Goal: Contribute content: Add original content to the website for others to see

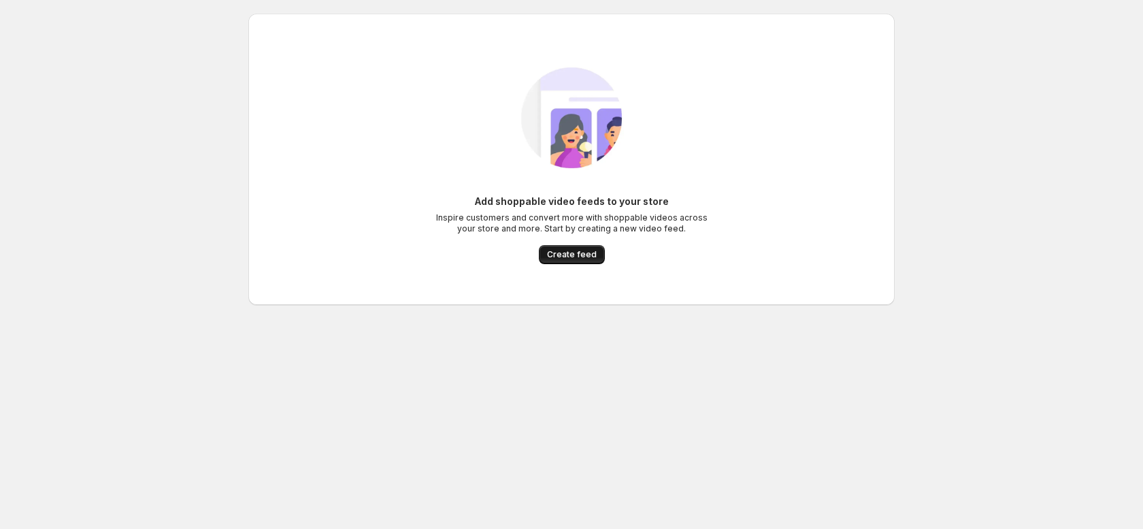
click at [553, 250] on span "Create feed" at bounding box center [572, 254] width 50 height 11
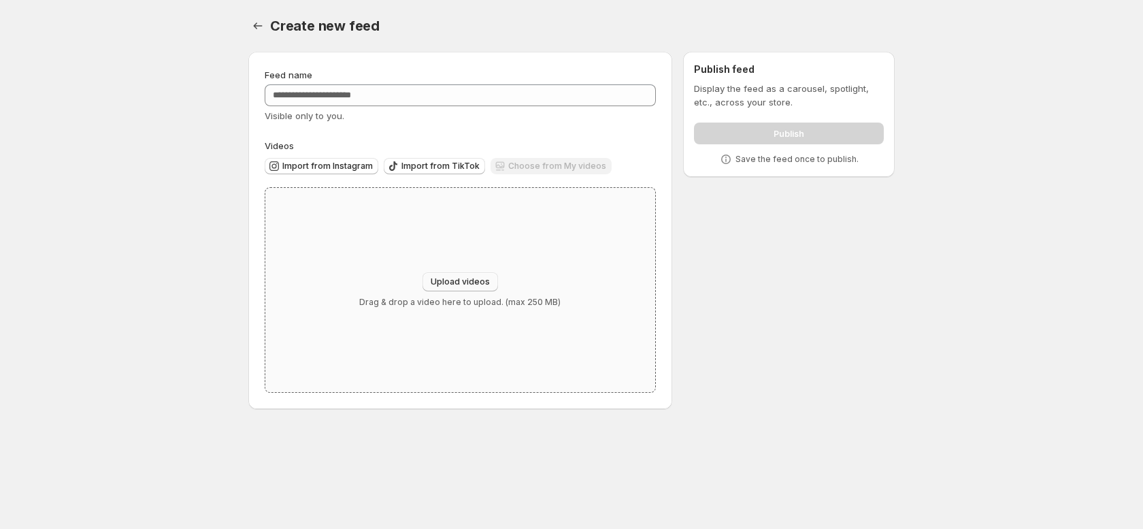
click at [472, 280] on span "Upload videos" at bounding box center [460, 281] width 59 height 11
type input "**********"
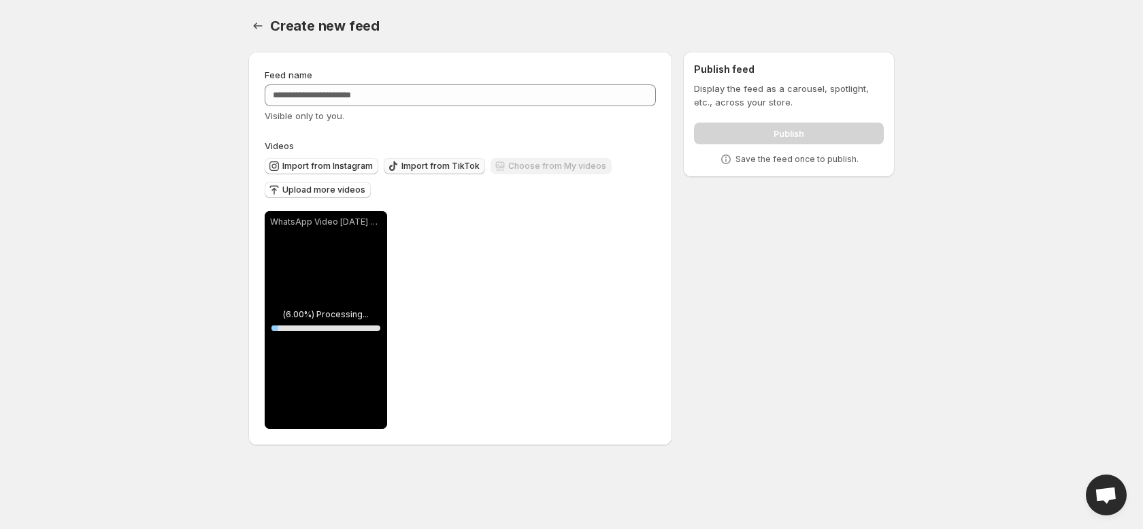
click at [432, 169] on span "Import from TikTok" at bounding box center [440, 166] width 78 height 11
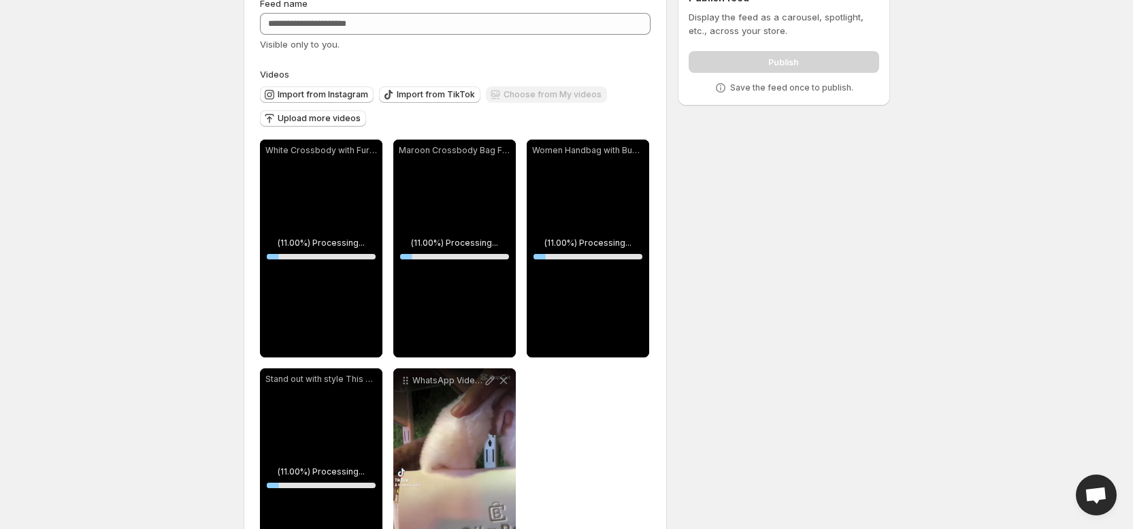
scroll to position [102, 0]
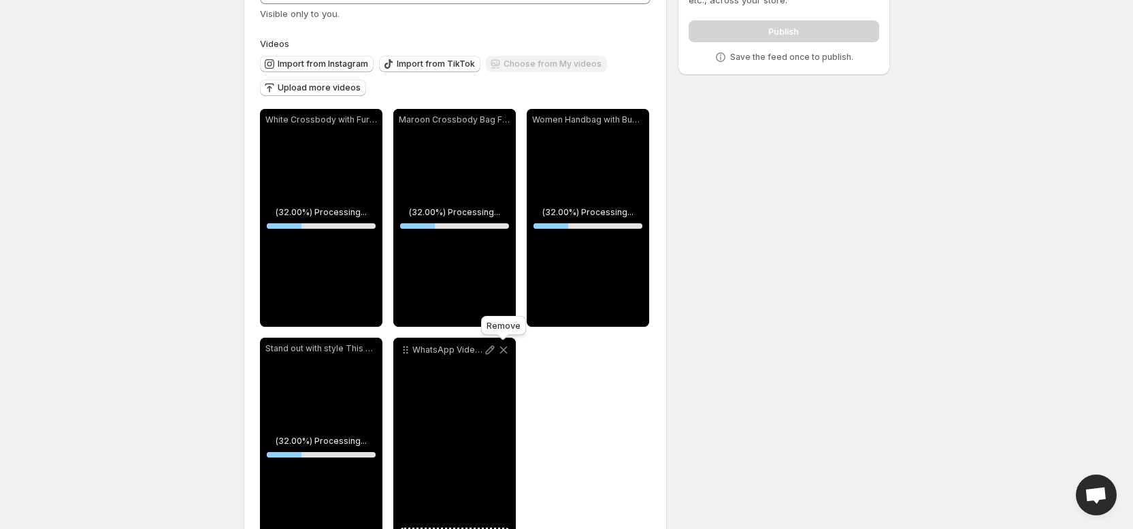
click at [503, 350] on icon at bounding box center [502, 349] width 7 height 7
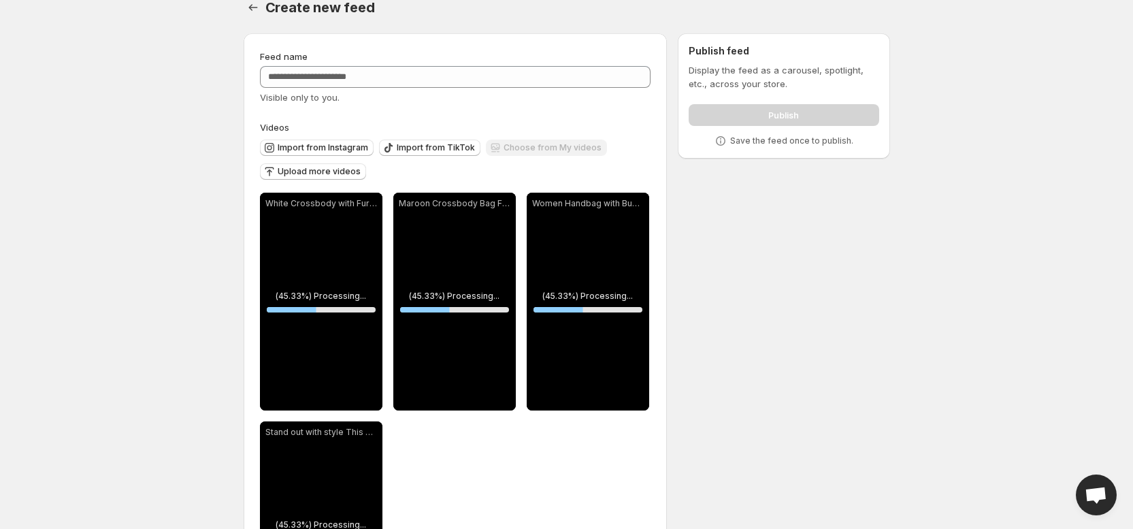
scroll to position [0, 0]
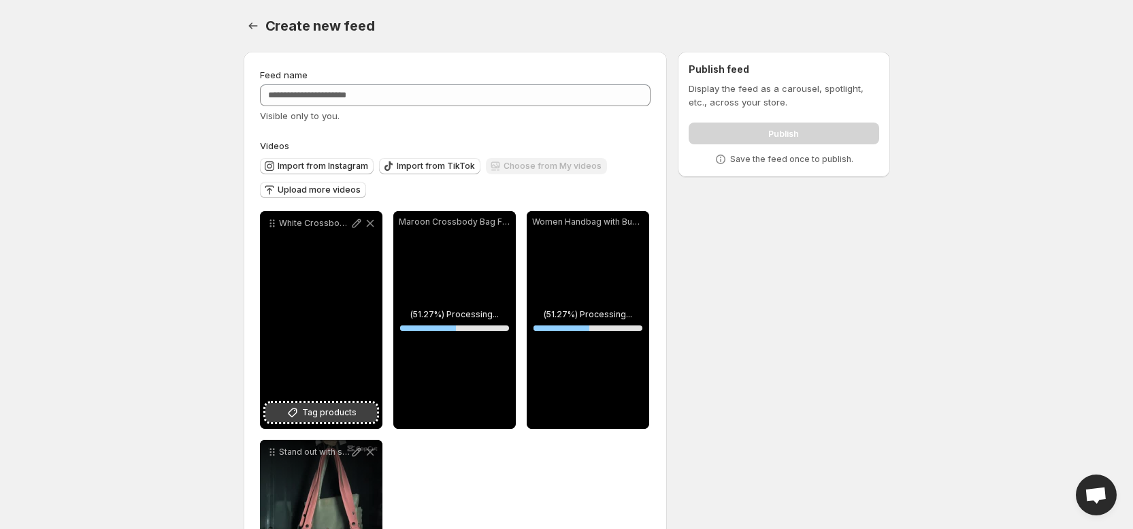
click at [325, 410] on span "Tag products" at bounding box center [329, 413] width 54 height 14
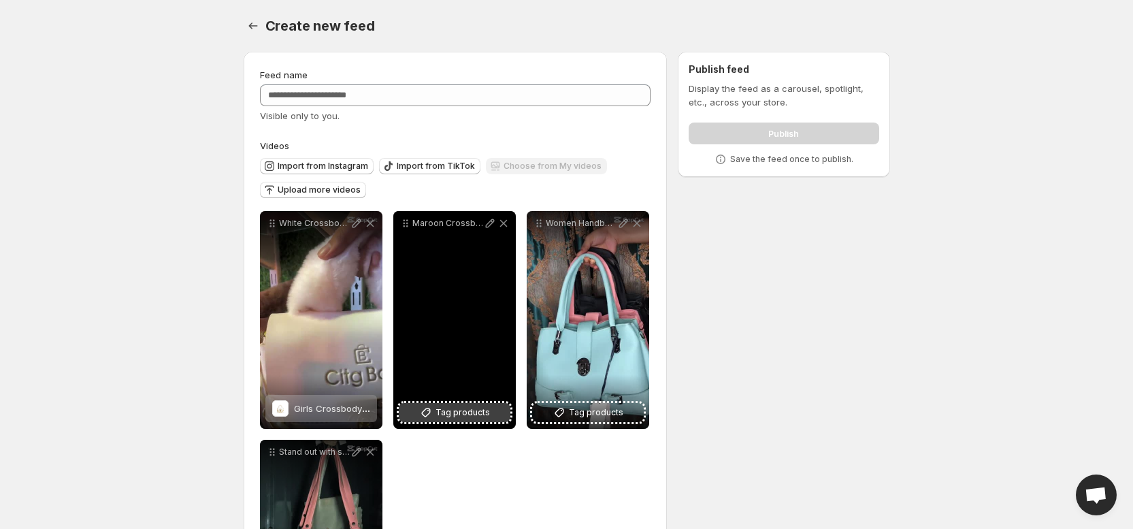
click at [478, 404] on button "Tag products" at bounding box center [455, 412] width 112 height 19
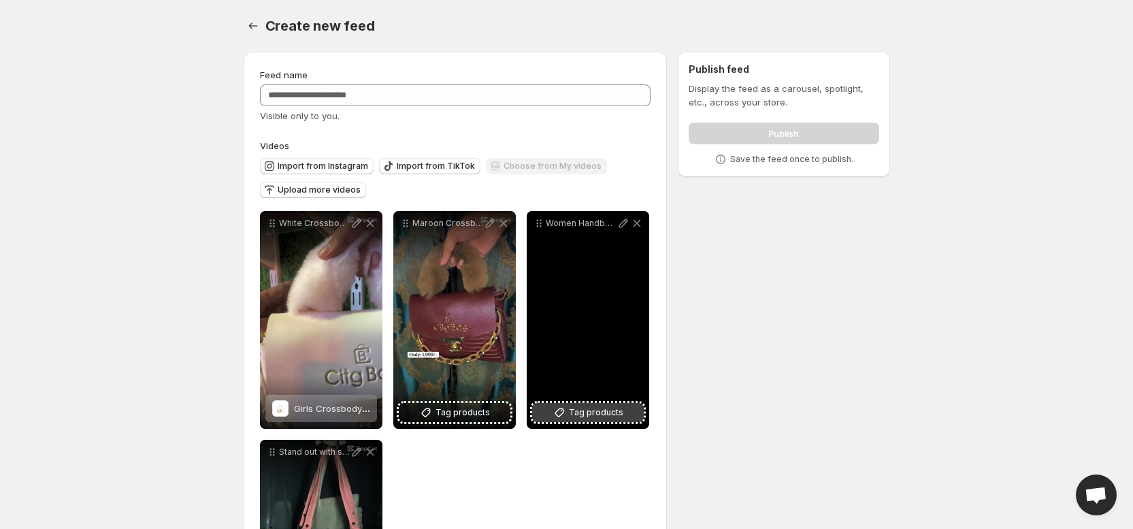
click at [609, 408] on span "Tag products" at bounding box center [596, 413] width 54 height 14
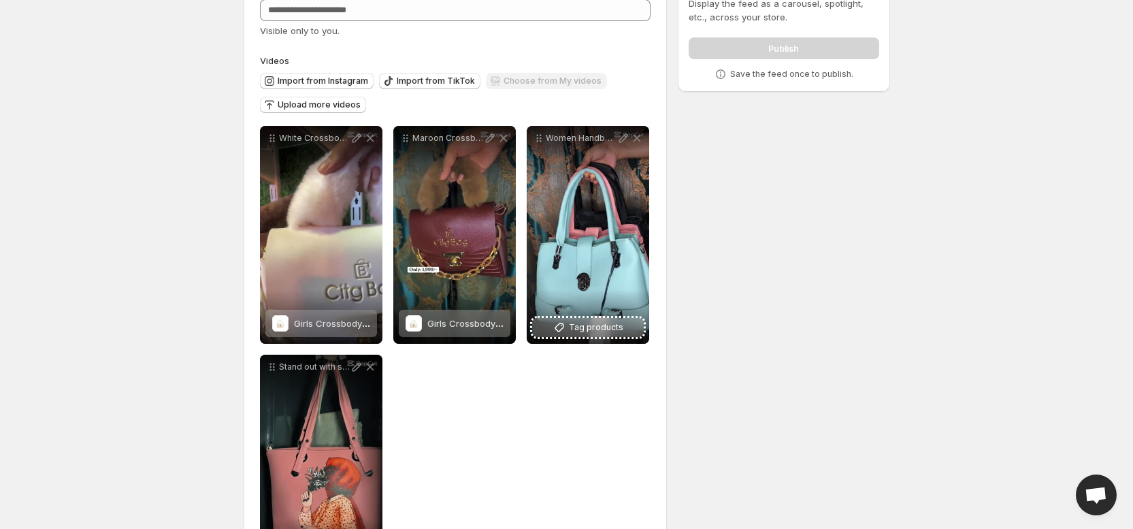
scroll to position [161, 0]
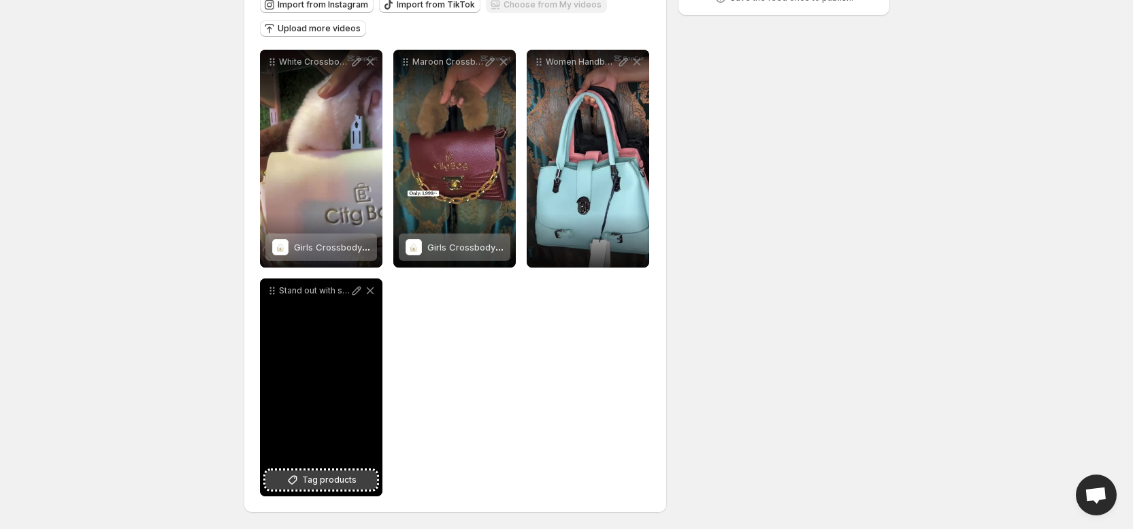
click at [344, 480] on span "Tag products" at bounding box center [329, 480] width 54 height 14
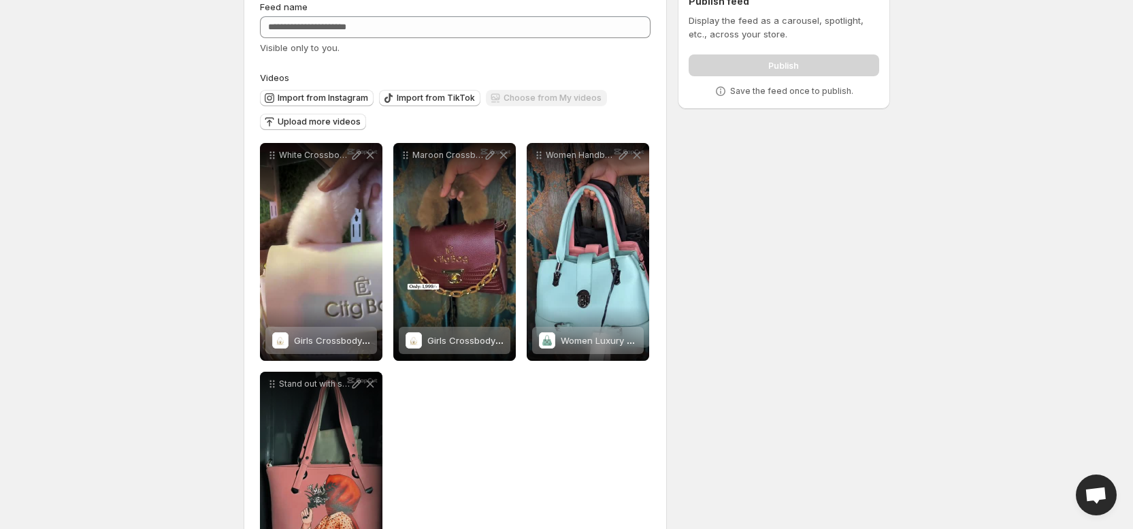
scroll to position [0, 0]
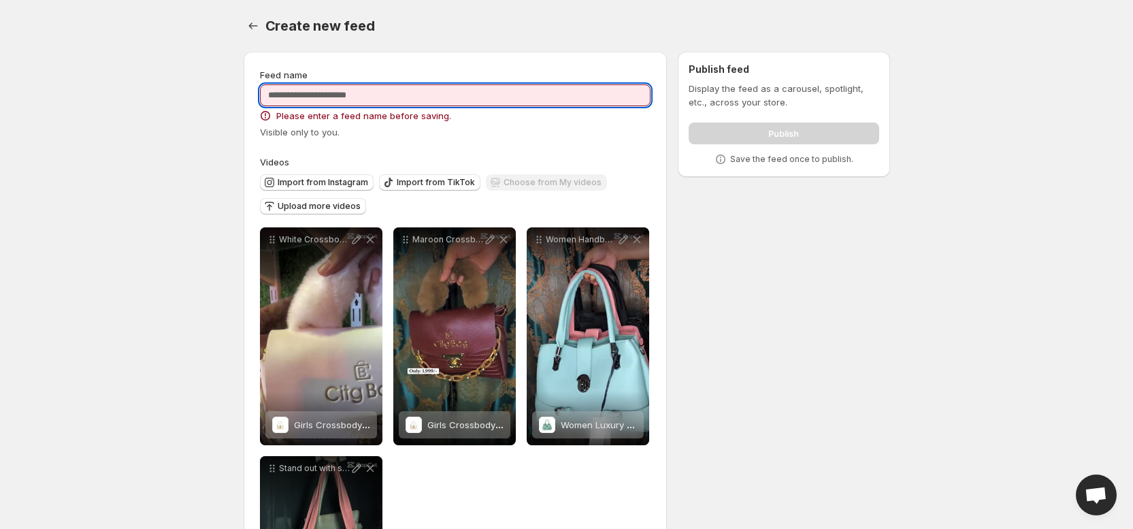
click at [470, 97] on input "Feed name" at bounding box center [455, 95] width 391 height 22
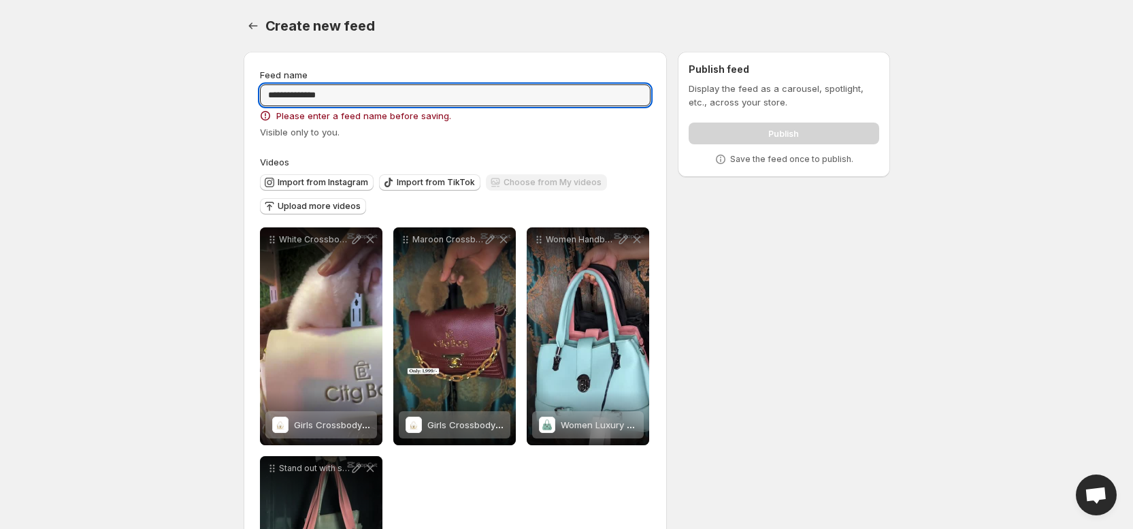
type input "**********"
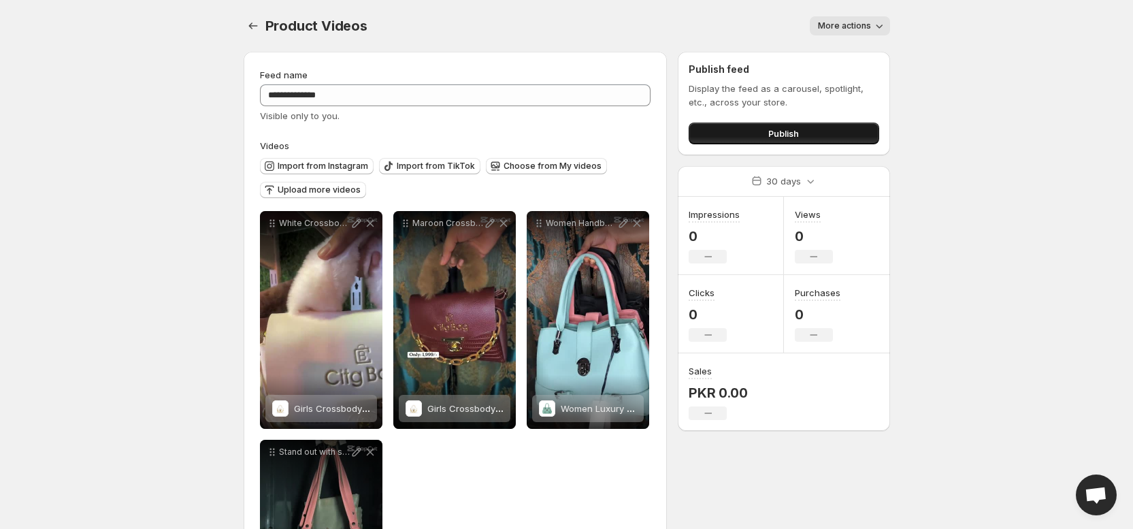
click at [778, 139] on span "Publish" at bounding box center [783, 134] width 31 height 14
click at [845, 31] on button "More actions" at bounding box center [850, 25] width 80 height 19
click at [804, 127] on button "Publish" at bounding box center [784, 133] width 190 height 22
click at [254, 22] on icon "Settings" at bounding box center [253, 26] width 14 height 14
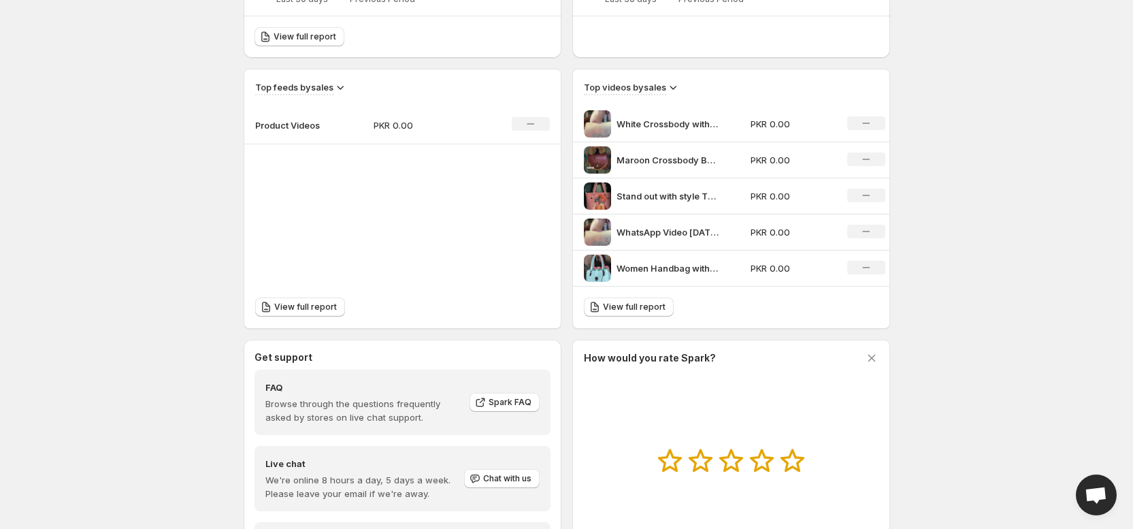
scroll to position [3, 0]
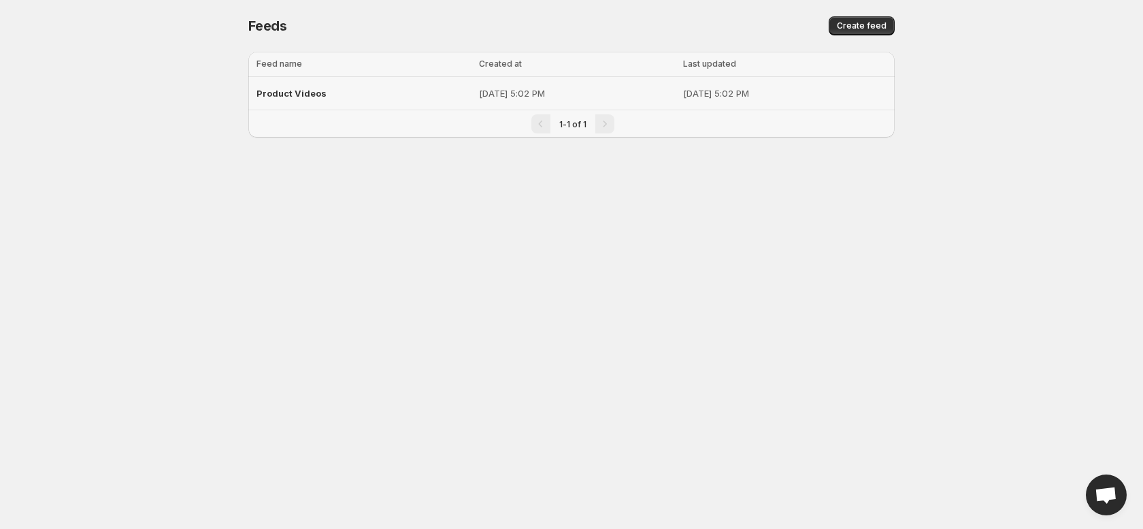
click at [475, 108] on td "[DATE] 5:02 PM" at bounding box center [577, 93] width 204 height 33
